Goal: Register for event/course

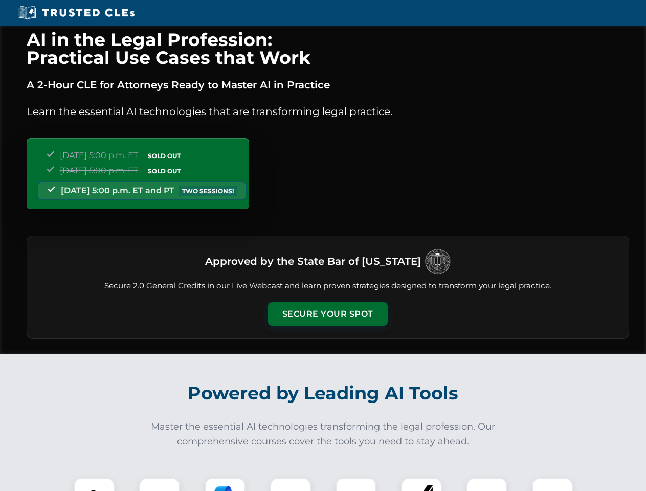
click at [327, 314] on button "Secure Your Spot" at bounding box center [328, 314] width 120 height 24
click at [94, 485] on img at bounding box center [94, 499] width 30 height 30
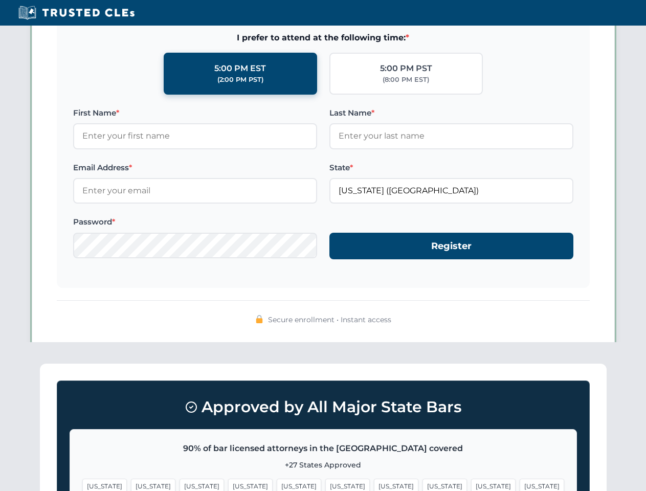
click at [374, 485] on span "[US_STATE]" at bounding box center [396, 486] width 45 height 15
click at [471, 485] on span "[US_STATE]" at bounding box center [493, 486] width 45 height 15
